Goal: Task Accomplishment & Management: Complete application form

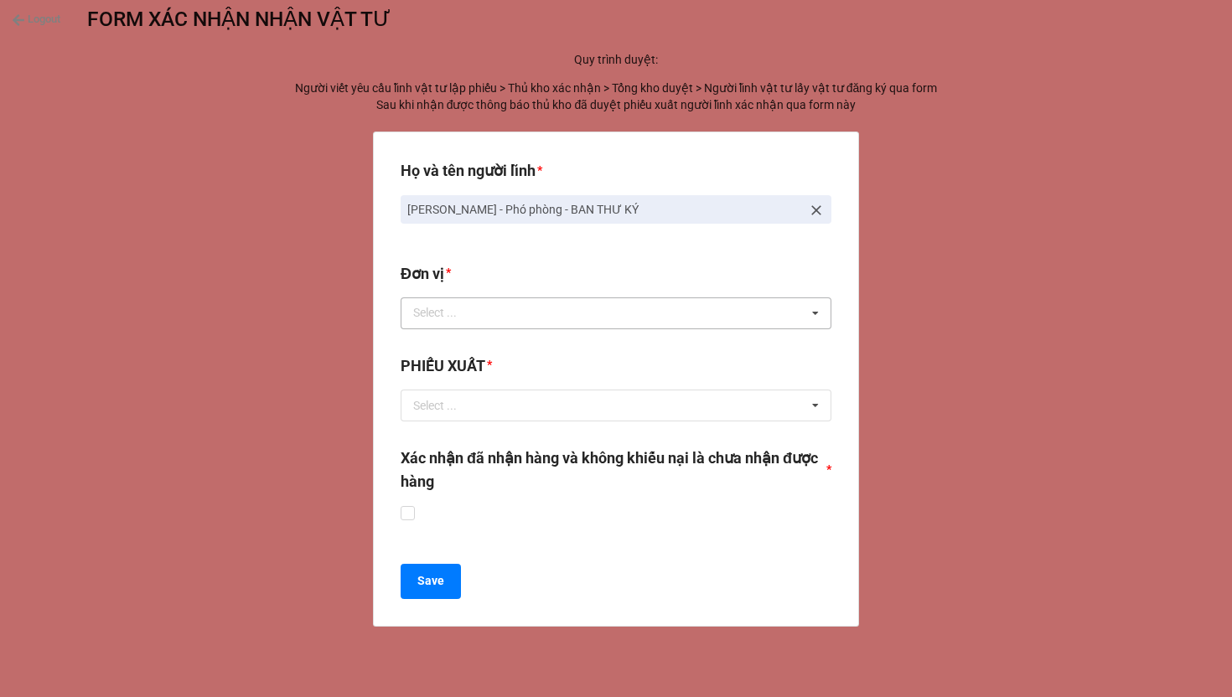
click at [478, 316] on div "Select ..." at bounding box center [445, 312] width 72 height 19
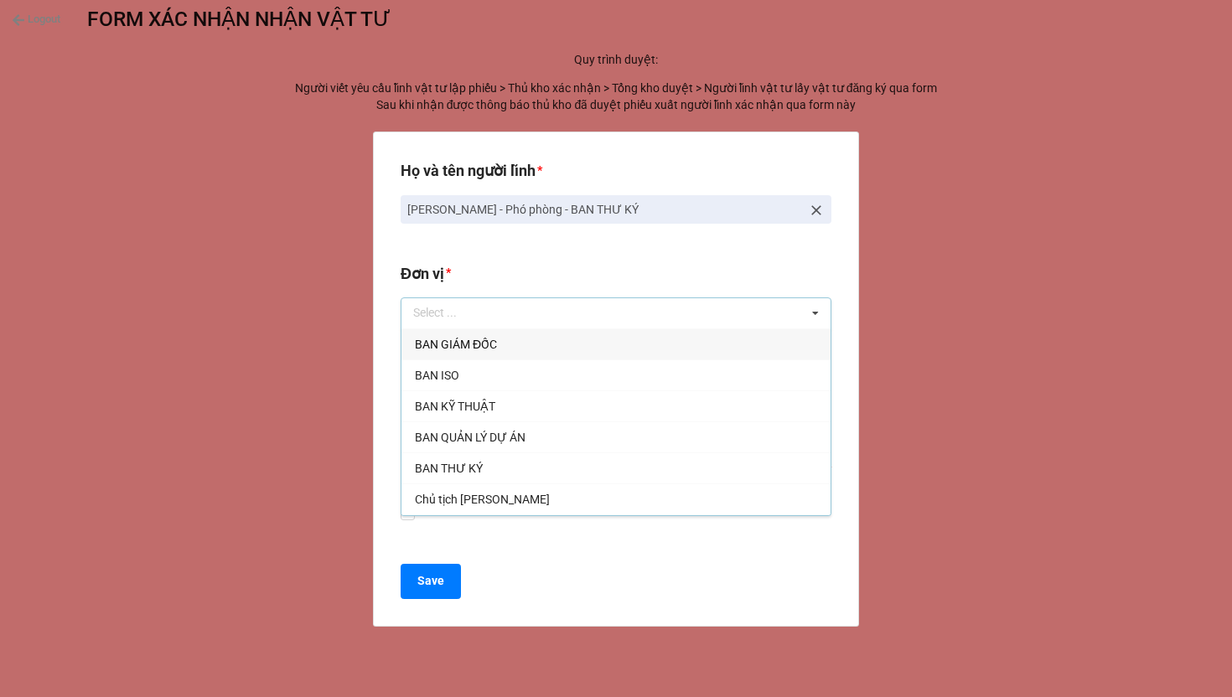
click at [488, 277] on b "Đơn vị *" at bounding box center [616, 276] width 431 height 29
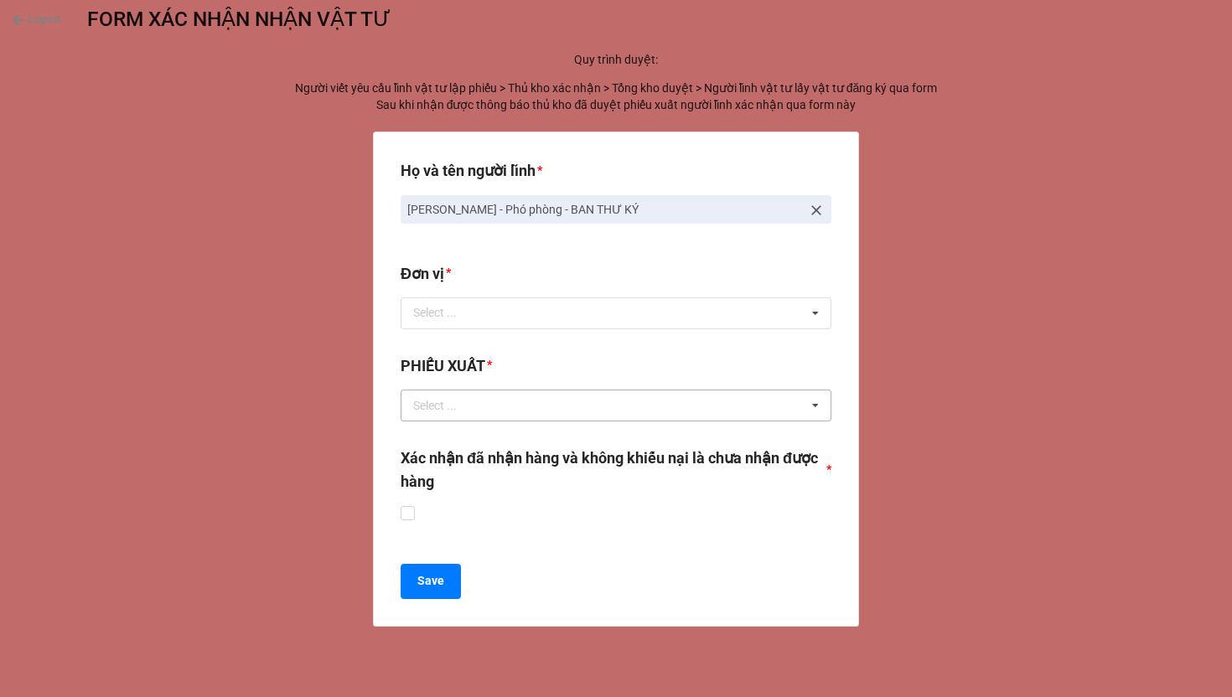
click at [487, 411] on div "Select ... No results found." at bounding box center [616, 406] width 431 height 32
